Goal: Task Accomplishment & Management: Use online tool/utility

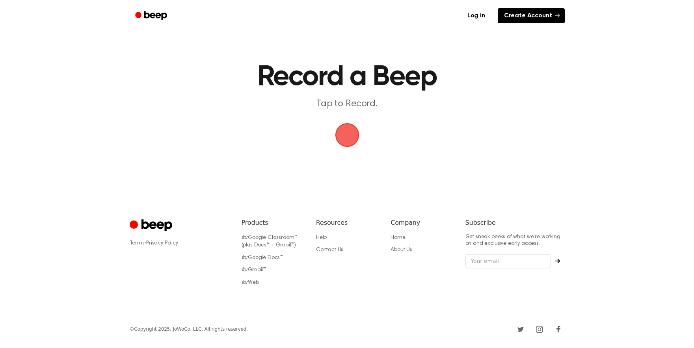
click at [540, 15] on link "Create Account" at bounding box center [531, 15] width 67 height 15
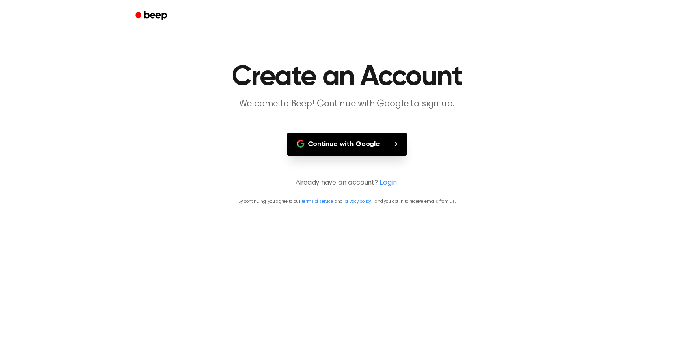
click at [363, 144] on button "Continue with Google" at bounding box center [346, 144] width 119 height 23
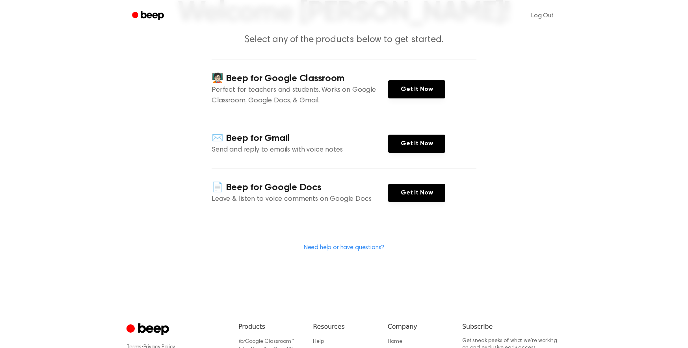
scroll to position [64, 0]
click at [401, 89] on link "Get It Now" at bounding box center [416, 90] width 57 height 18
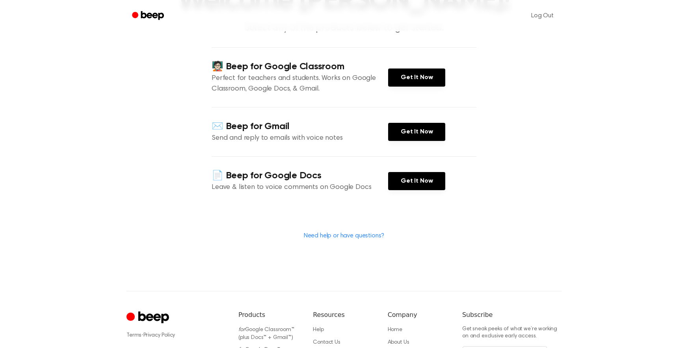
scroll to position [171, 0]
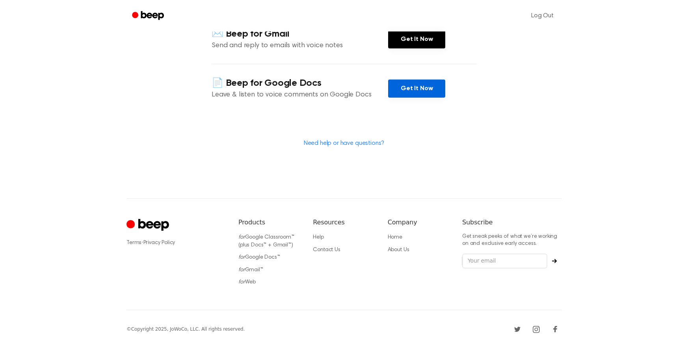
click at [409, 89] on link "Get It Now" at bounding box center [416, 89] width 57 height 18
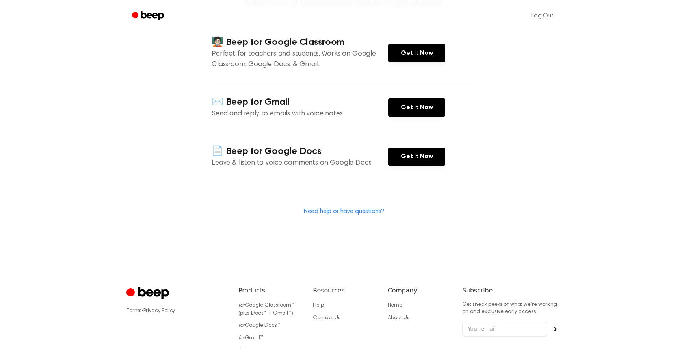
scroll to position [0, 0]
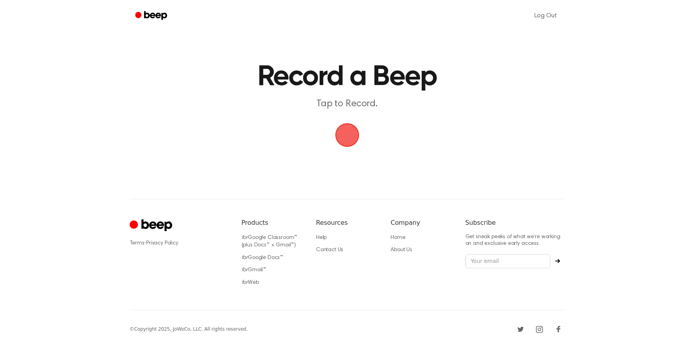
click at [349, 134] on span "button" at bounding box center [347, 135] width 22 height 22
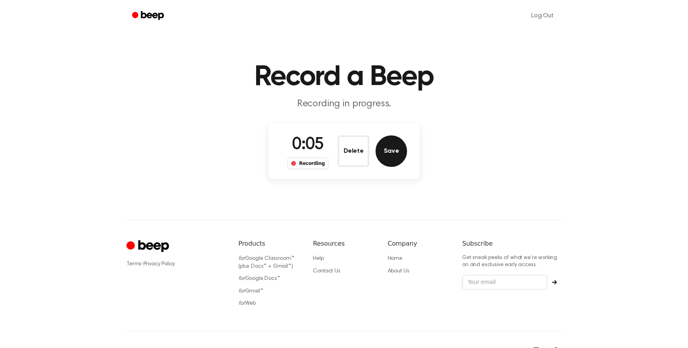
click at [397, 152] on button "Save" at bounding box center [392, 152] width 32 height 32
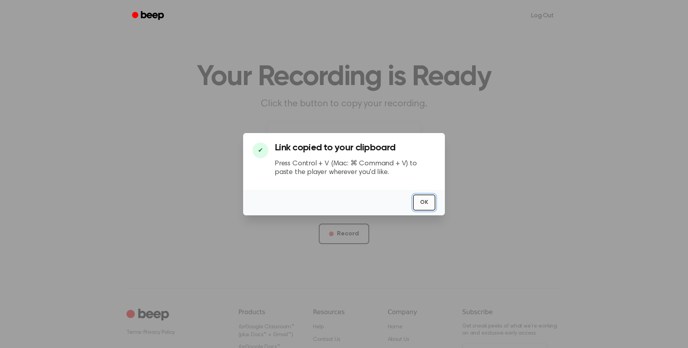
click at [428, 202] on button "OK" at bounding box center [424, 203] width 22 height 16
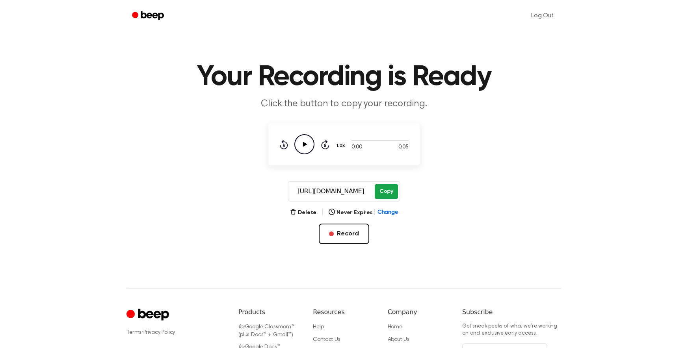
click at [382, 192] on button "Copy" at bounding box center [386, 191] width 23 height 15
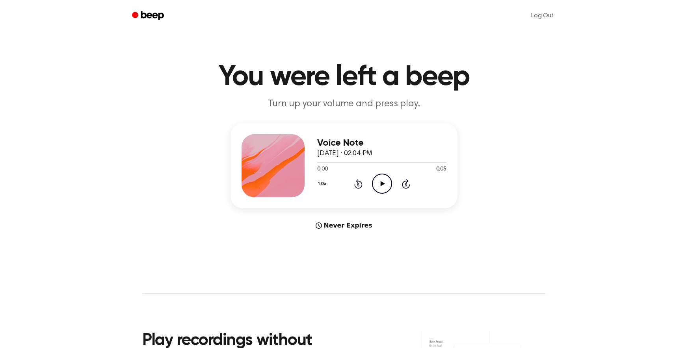
click at [382, 186] on icon "Play Audio" at bounding box center [382, 184] width 20 height 20
click at [384, 184] on icon "Play Audio" at bounding box center [382, 184] width 20 height 20
